Goal: Check status: Check status

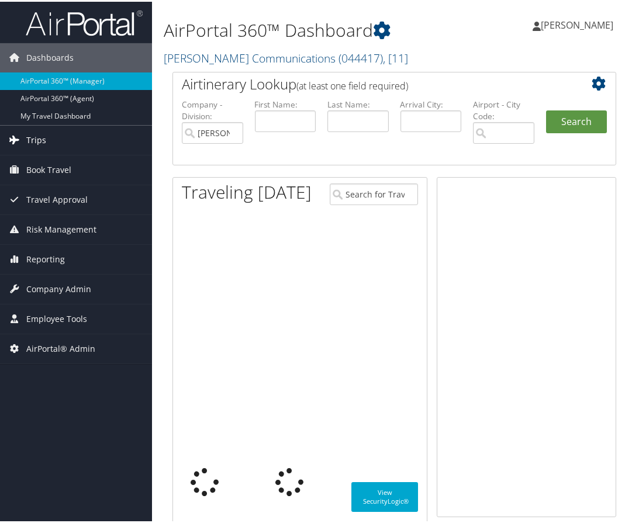
click at [52, 146] on link "Trips" at bounding box center [76, 138] width 152 height 29
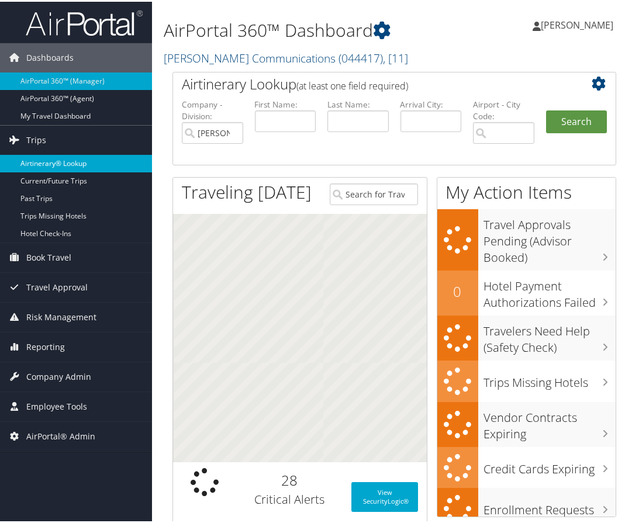
click at [47, 157] on link "Airtinerary® Lookup" at bounding box center [76, 162] width 152 height 18
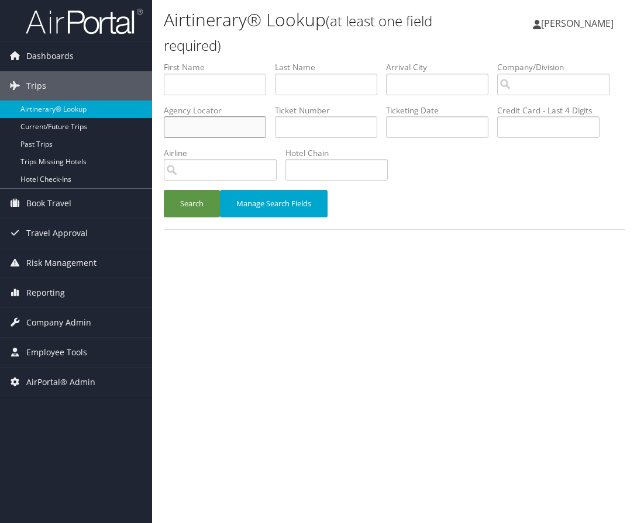
click at [266, 130] on input "text" at bounding box center [215, 127] width 102 height 22
type input "D9L986"
click at [206, 218] on button "Search" at bounding box center [192, 203] width 56 height 27
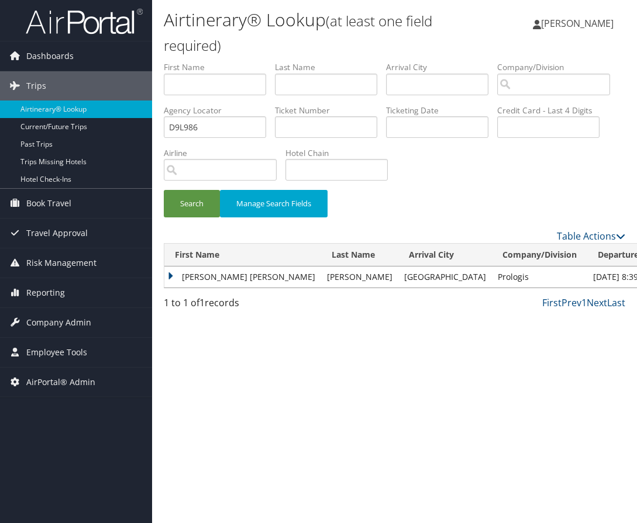
click at [171, 288] on td "[PERSON_NAME] [PERSON_NAME]" at bounding box center [242, 277] width 157 height 21
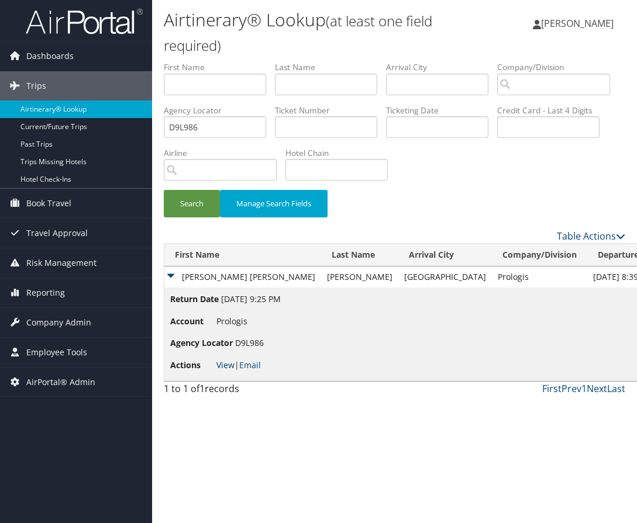
click at [228, 371] on link "View" at bounding box center [225, 365] width 18 height 11
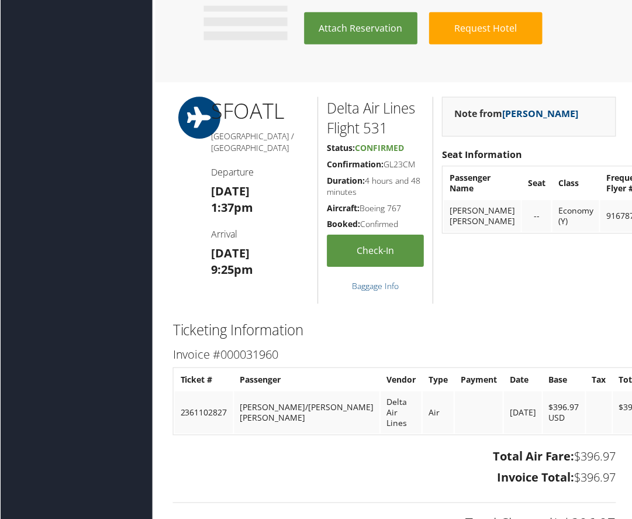
scroll to position [1058, 0]
